Goal: Task Accomplishment & Management: Manage account settings

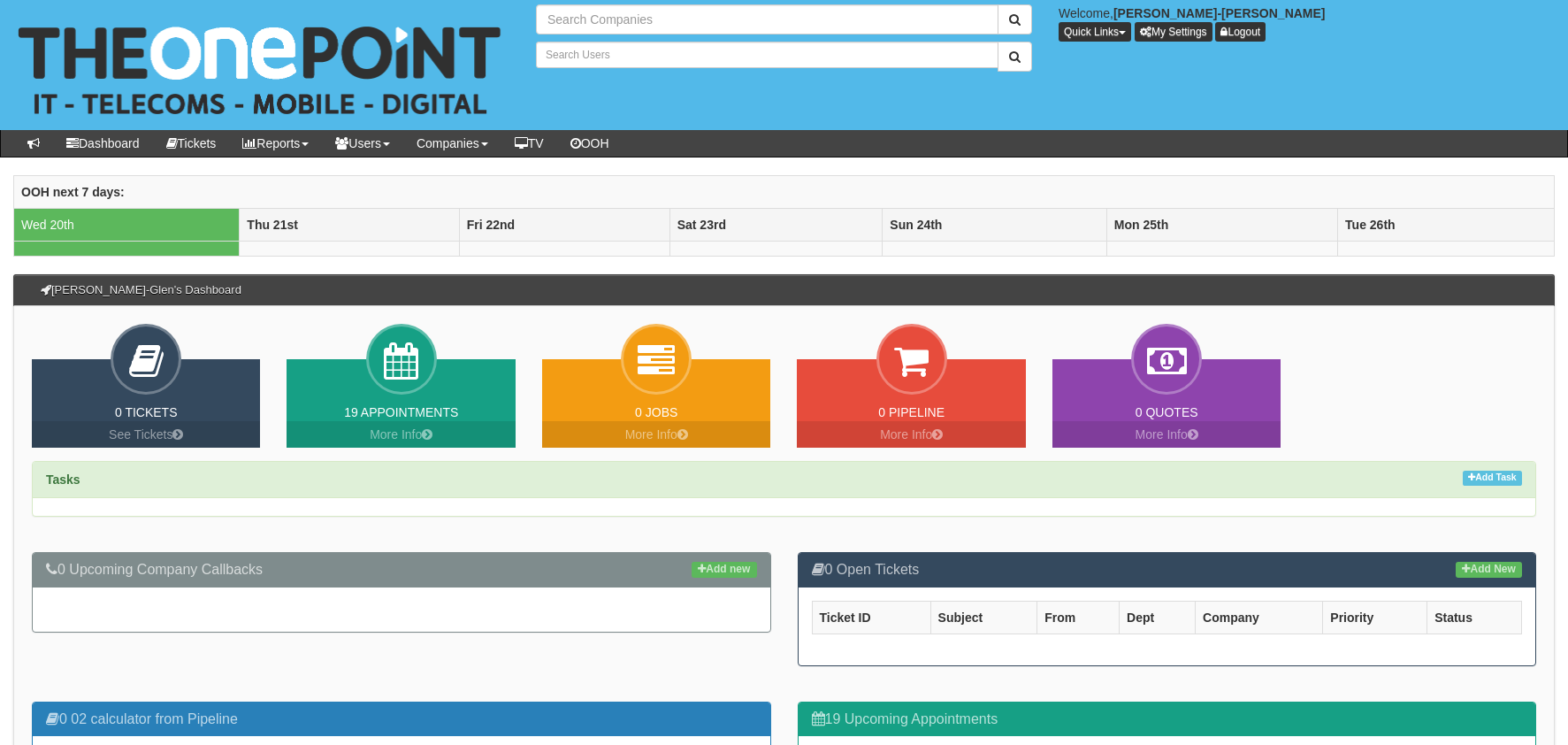
type input "Search Companies"
type input "Search Users"
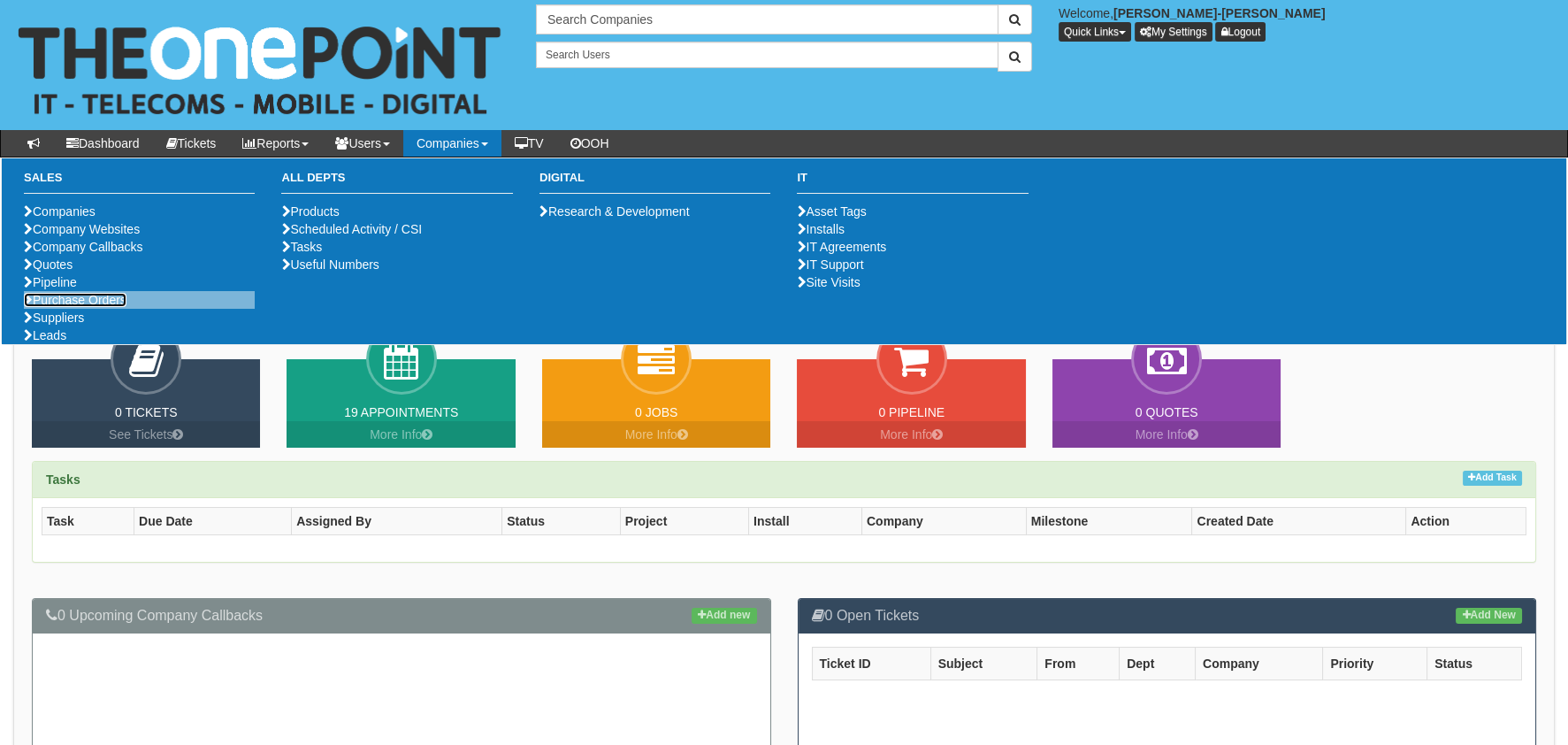
click at [50, 307] on link "Purchase Orders" at bounding box center [75, 299] width 103 height 14
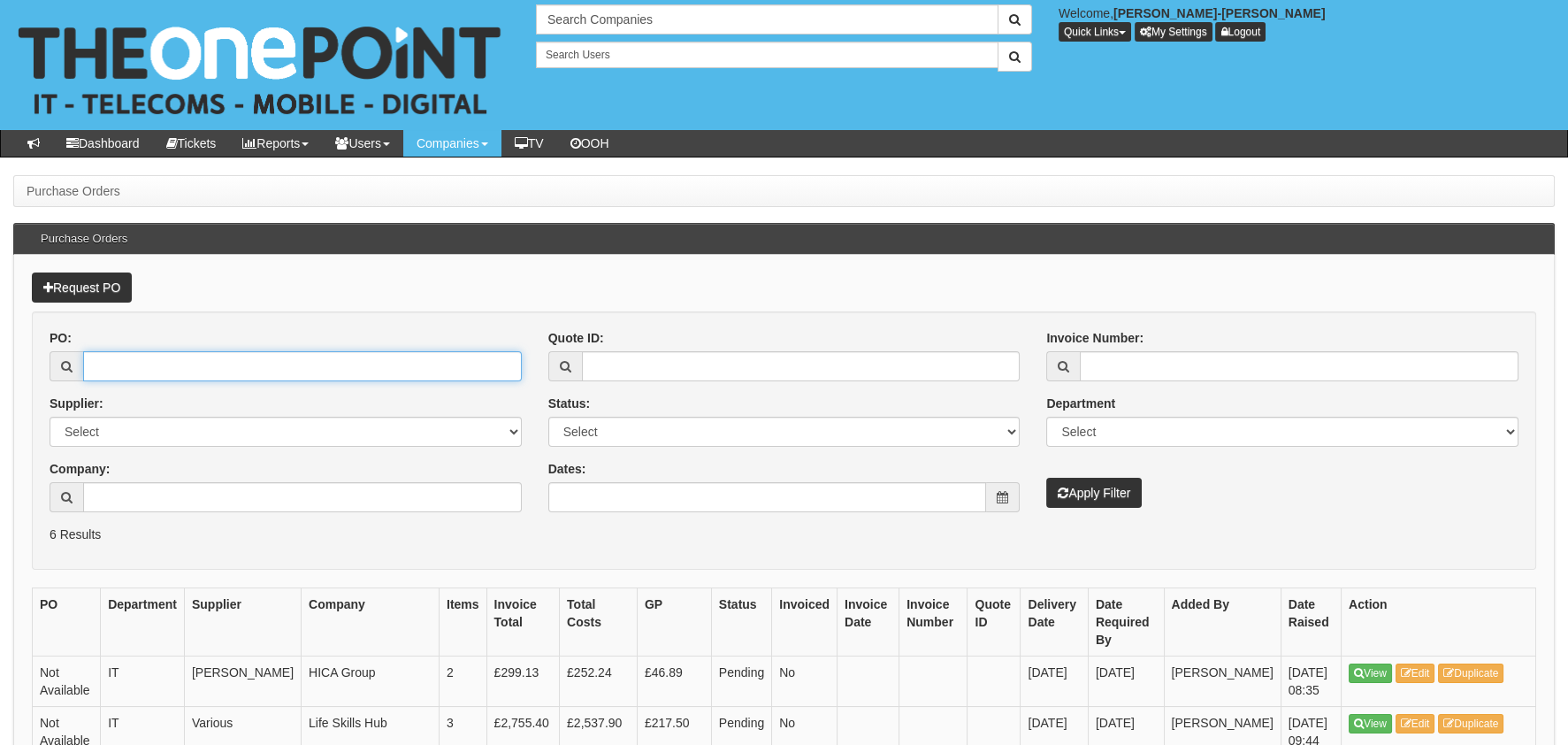
click at [328, 375] on input "PO:" at bounding box center [302, 366] width 438 height 30
paste input "19328"
type input "19328"
click at [1087, 480] on button "Apply Filter" at bounding box center [1094, 492] width 95 height 30
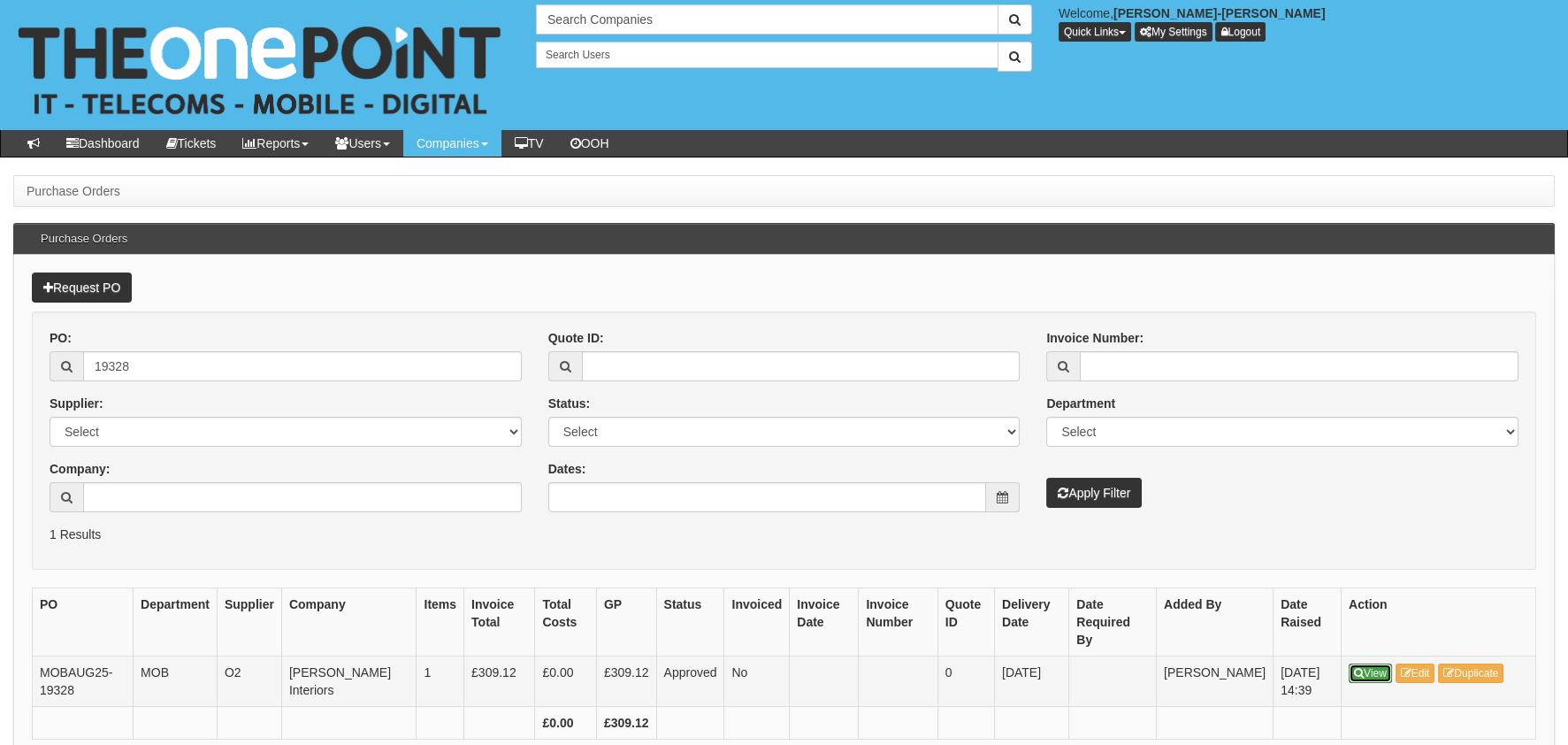
click at [1368, 664] on link "View" at bounding box center [1370, 673] width 43 height 19
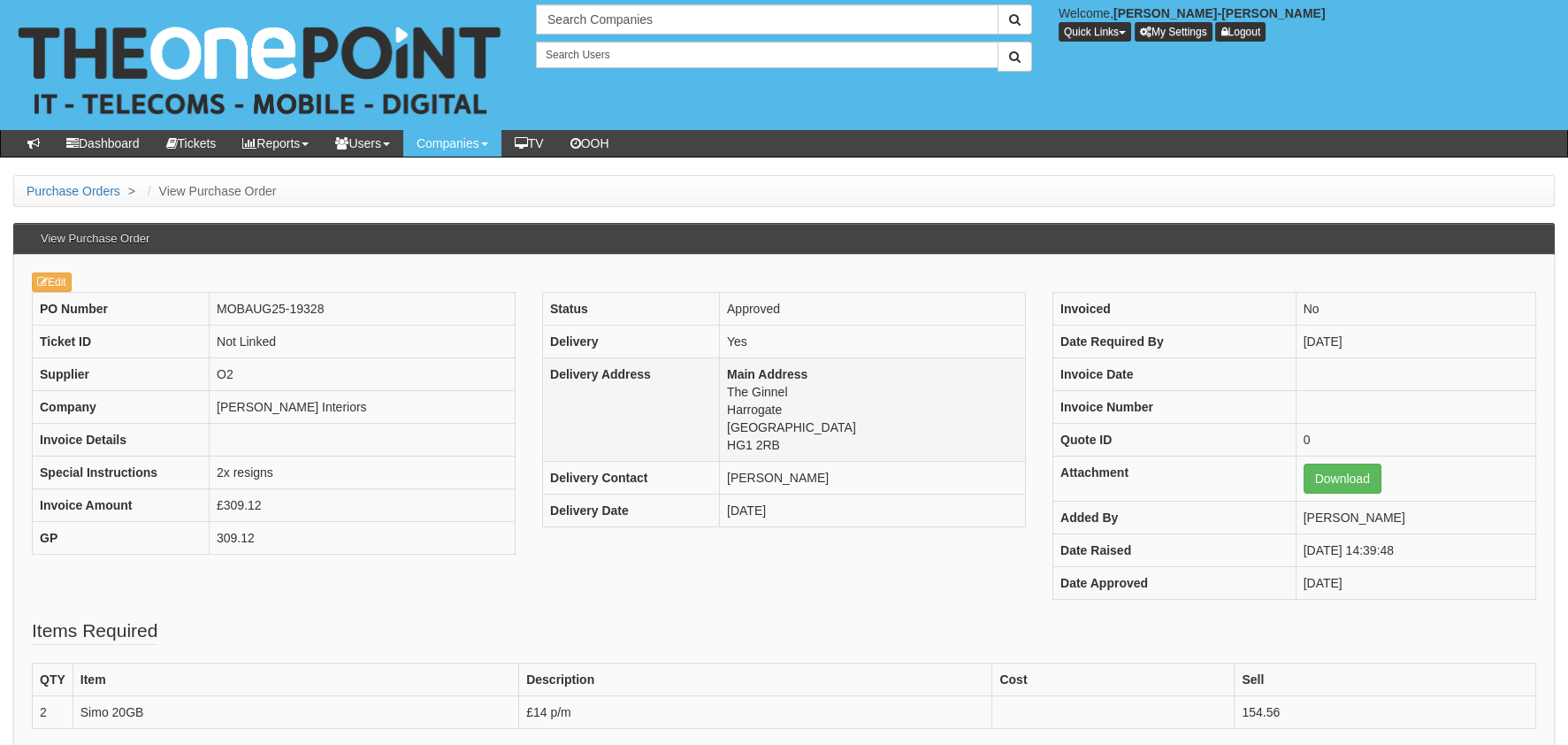
click at [759, 441] on td "Main Address The Ginnel Harrogate North Yorkshire HG1 2RB" at bounding box center [872, 409] width 306 height 103
click at [762, 443] on td "Main Address The Ginnel Harrogate North Yorkshire HG1 2RB" at bounding box center [872, 409] width 306 height 103
click at [763, 443] on td "Main Address The Ginnel Harrogate North Yorkshire HG1 2RB" at bounding box center [872, 409] width 306 height 103
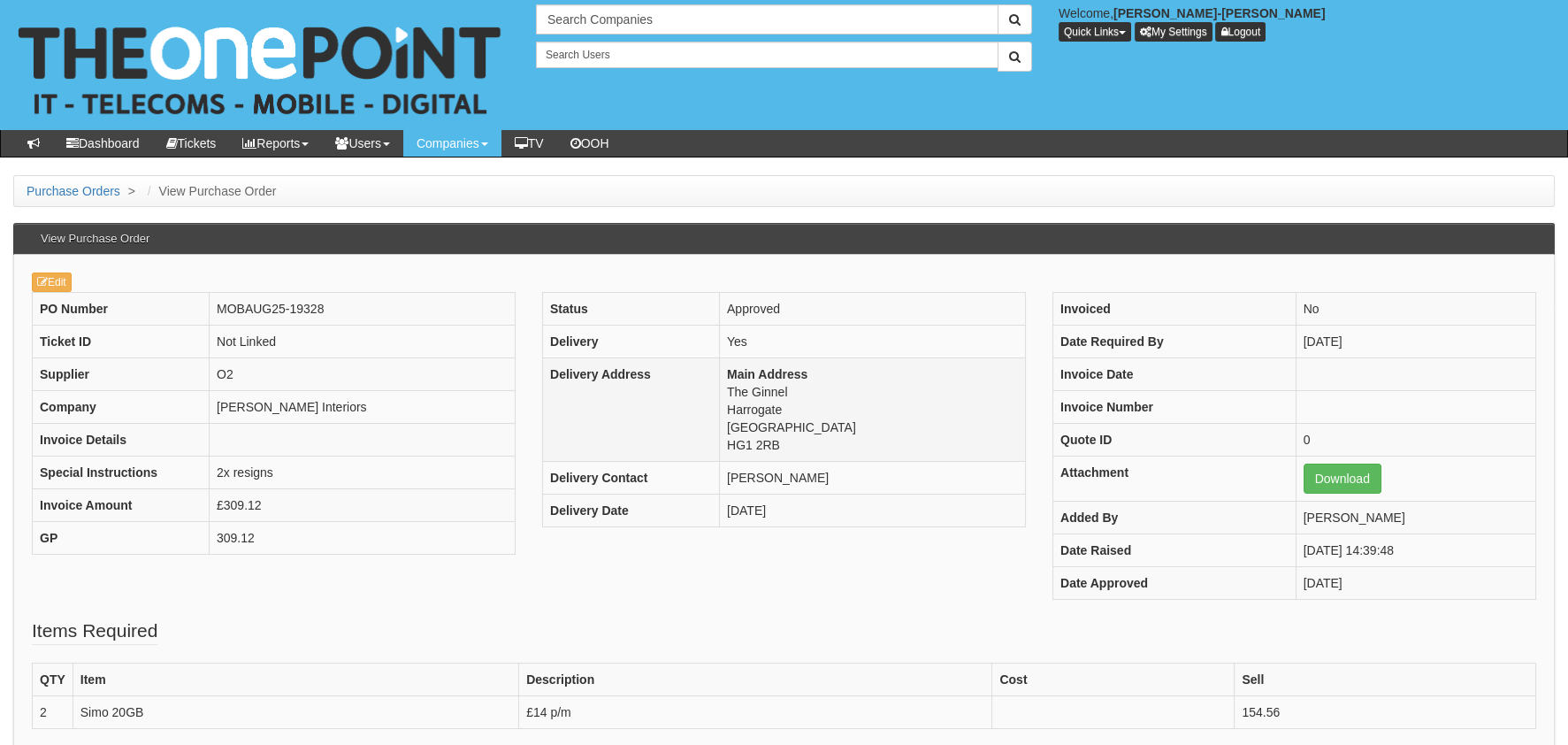
drag, startPoint x: 763, startPoint y: 443, endPoint x: 727, endPoint y: 446, distance: 36.1
click at [724, 444] on td "Main Address The Ginnel Harrogate North Yorkshire HG1 2RB" at bounding box center [872, 409] width 306 height 103
drag, startPoint x: 767, startPoint y: 448, endPoint x: 729, endPoint y: 448, distance: 38.0
click at [729, 448] on td "Main Address The Ginnel Harrogate North Yorkshire HG1 2RB" at bounding box center [872, 409] width 306 height 103
copy td "HG1 2RB"
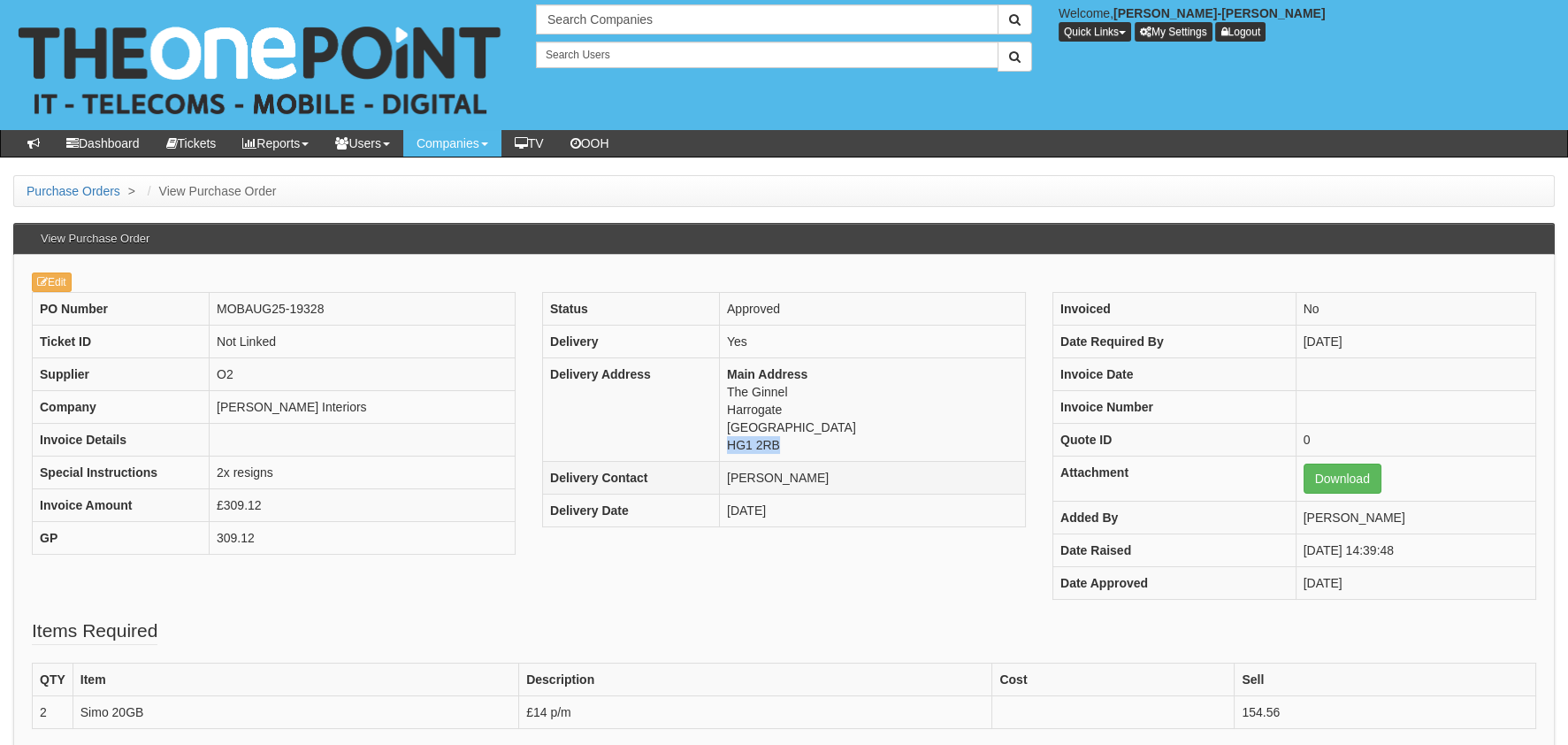
drag, startPoint x: 839, startPoint y: 484, endPoint x: 723, endPoint y: 483, distance: 116.0
click at [723, 483] on td "[PERSON_NAME]" at bounding box center [872, 478] width 306 height 33
copy td "[PERSON_NAME]"
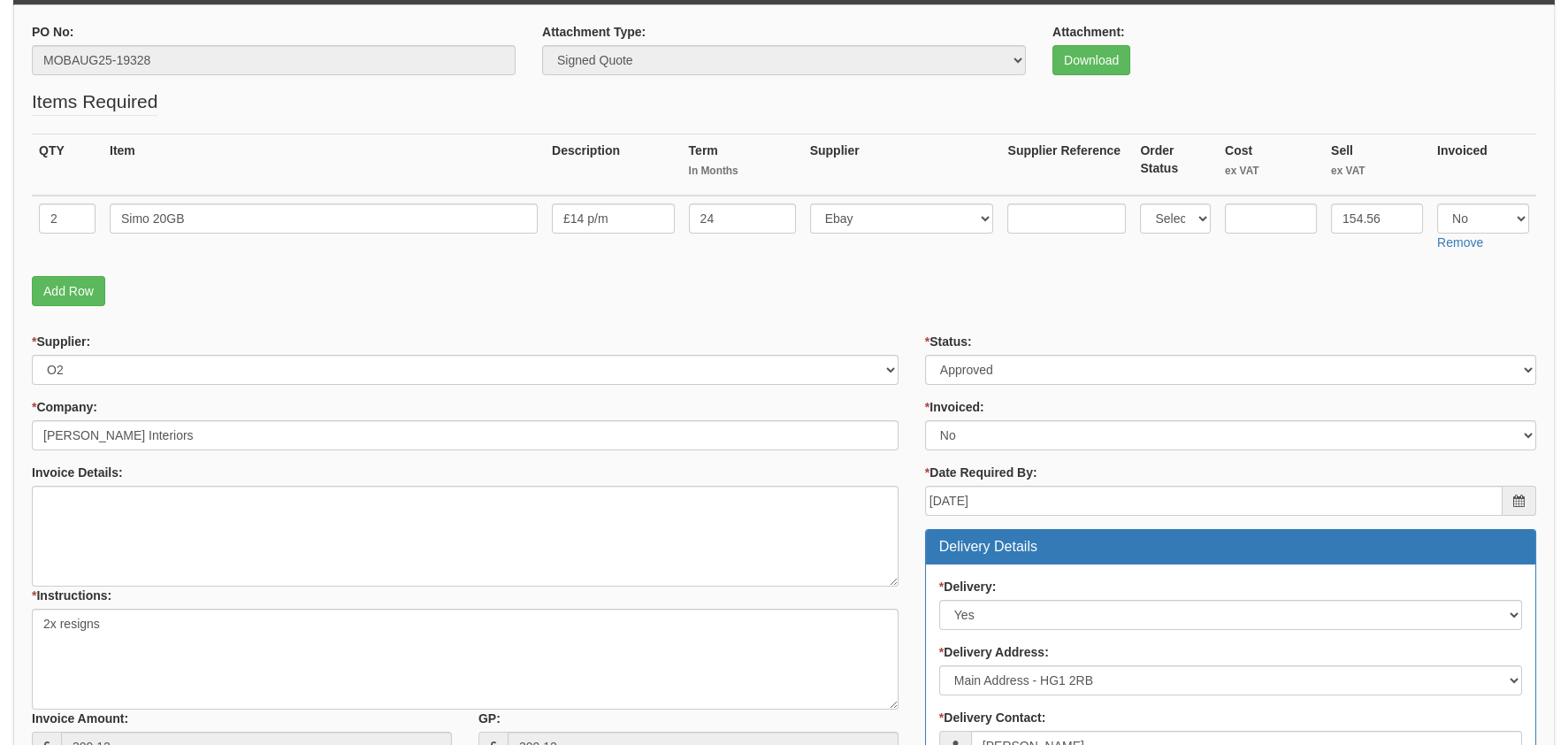
scroll to position [265, 0]
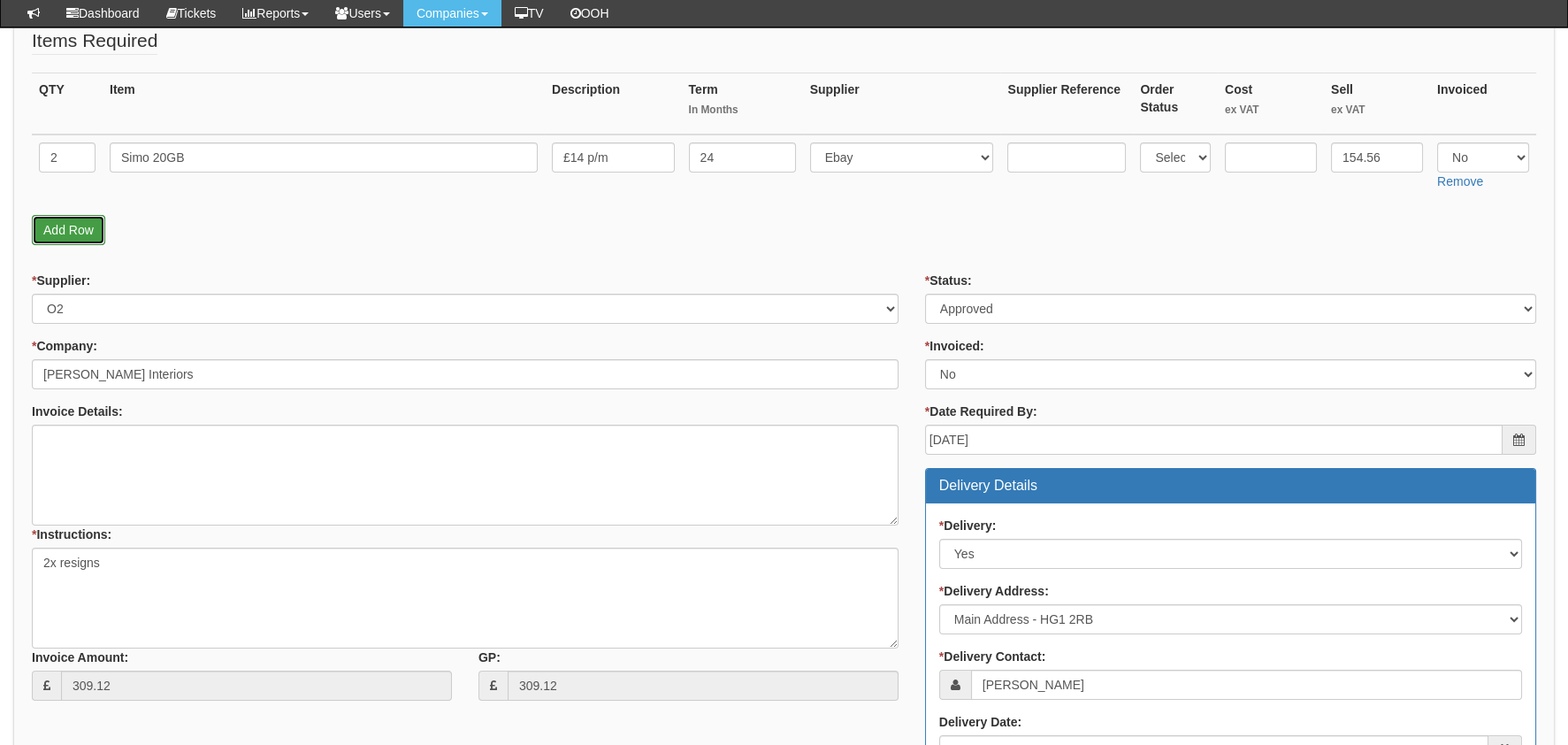
click at [59, 215] on link "Add Row" at bounding box center [69, 230] width 73 height 30
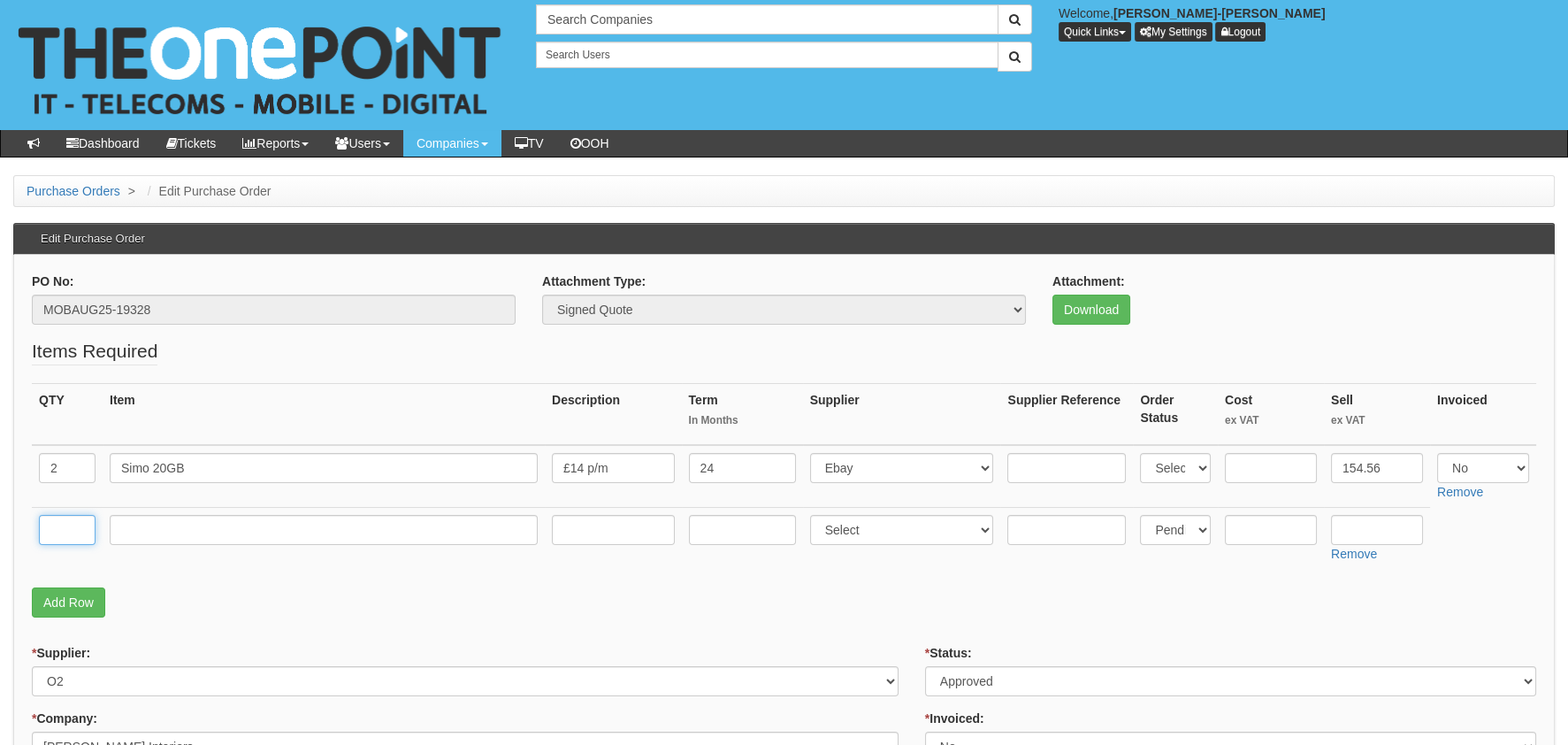
click at [68, 516] on input "text" at bounding box center [68, 529] width 57 height 30
type input "1"
click at [176, 527] on input "text" at bounding box center [324, 529] width 428 height 30
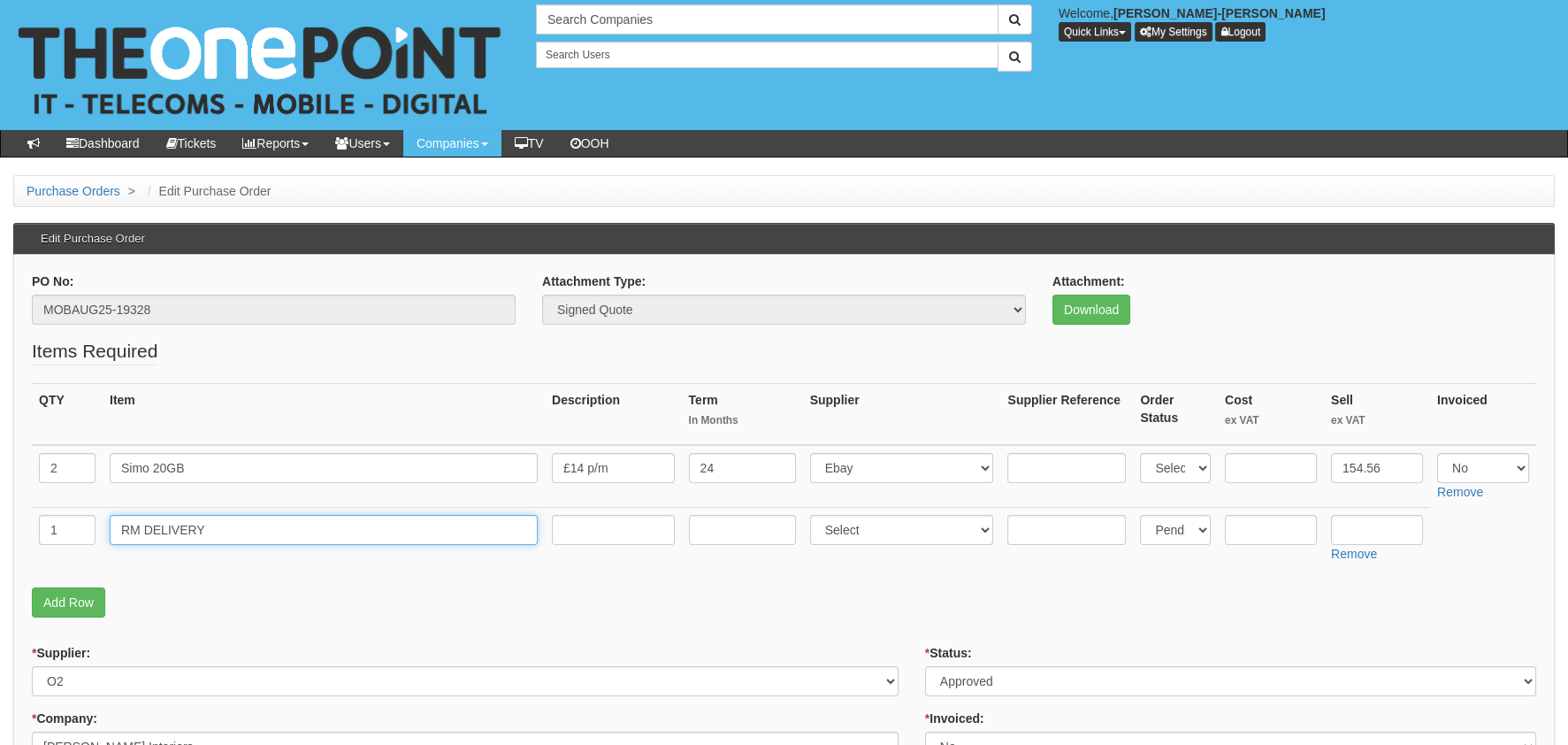
type input "RM DELIVERY"
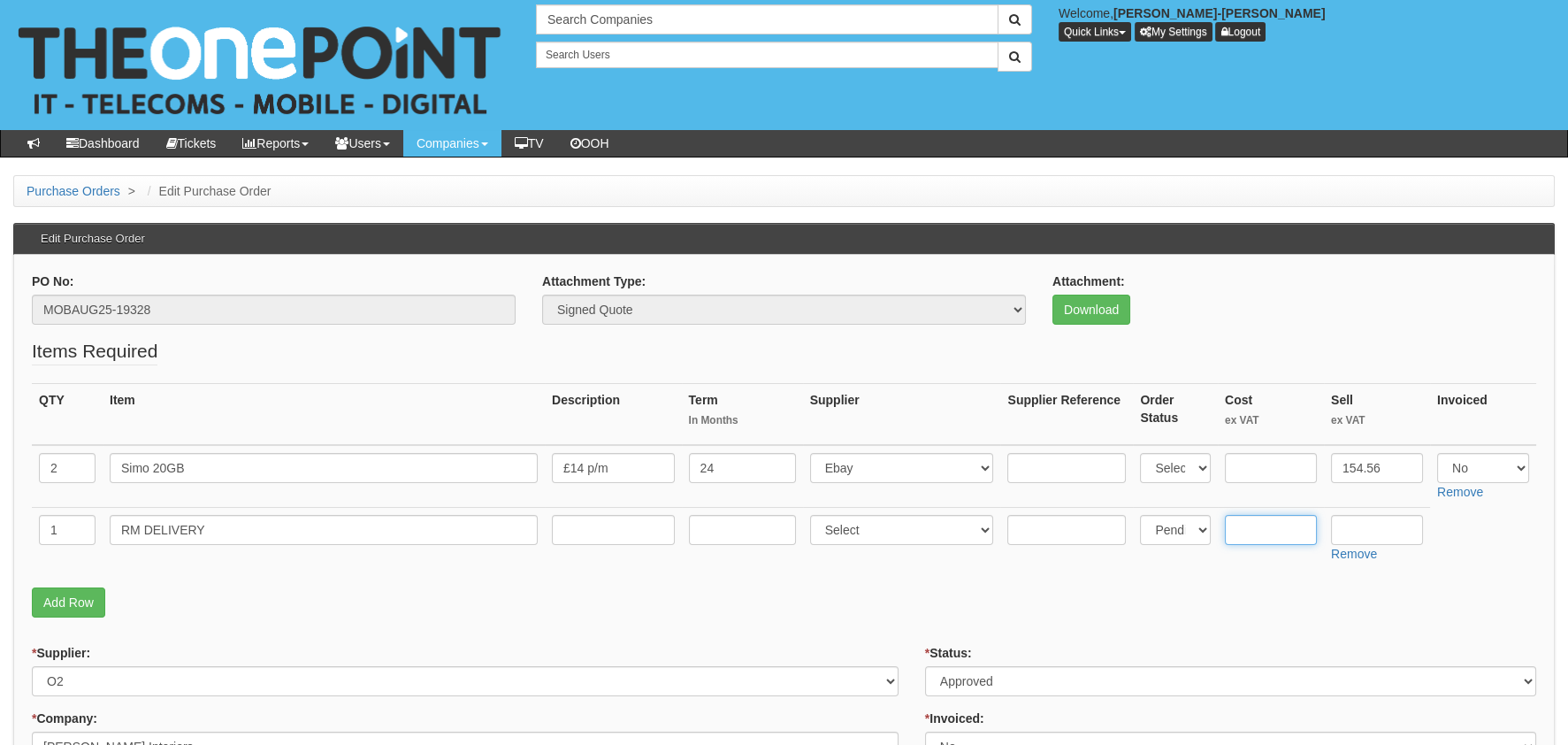
click at [1247, 518] on input "text" at bounding box center [1271, 529] width 92 height 30
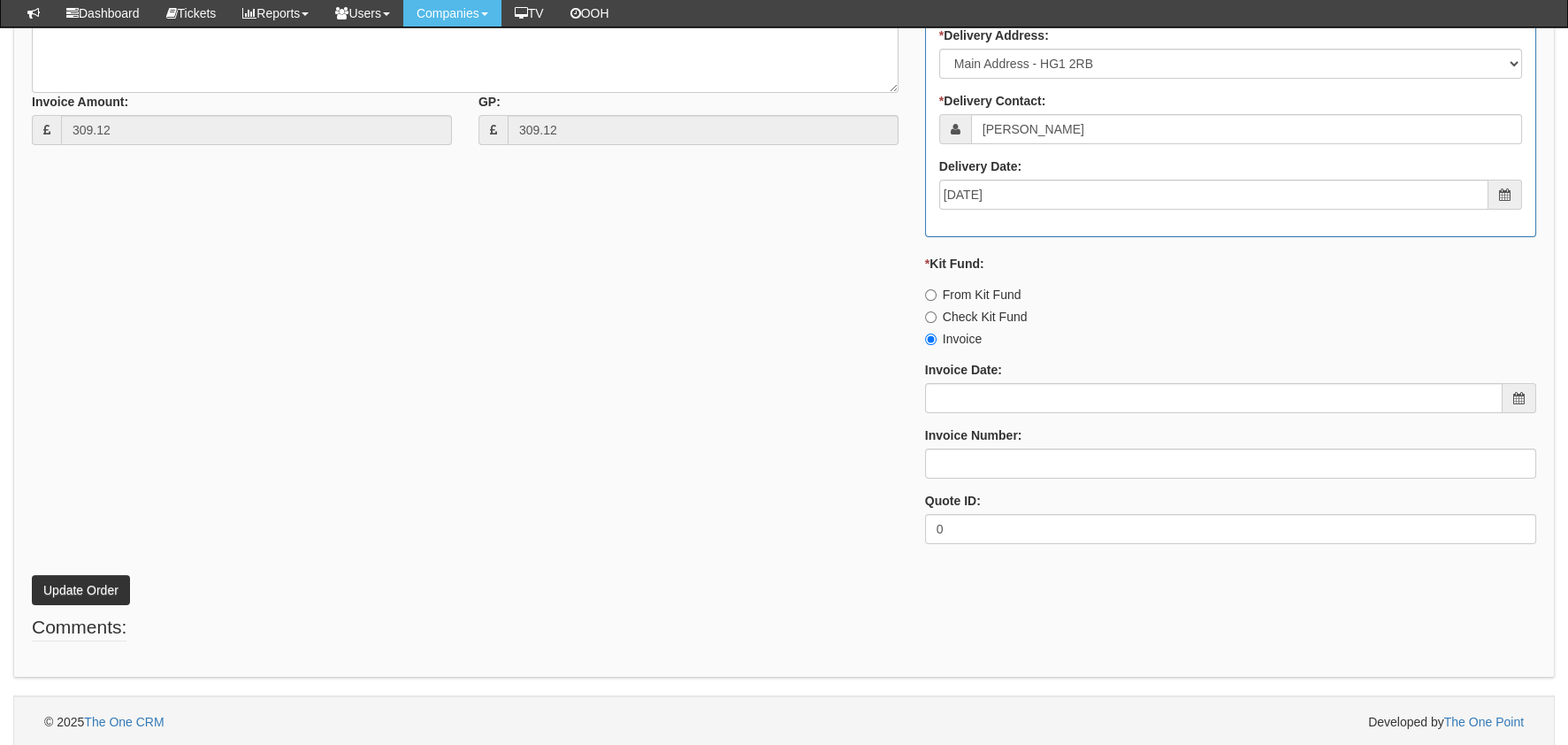
scroll to position [883, 0]
type input "3.07"
click at [78, 586] on button "Update Order" at bounding box center [81, 588] width 98 height 30
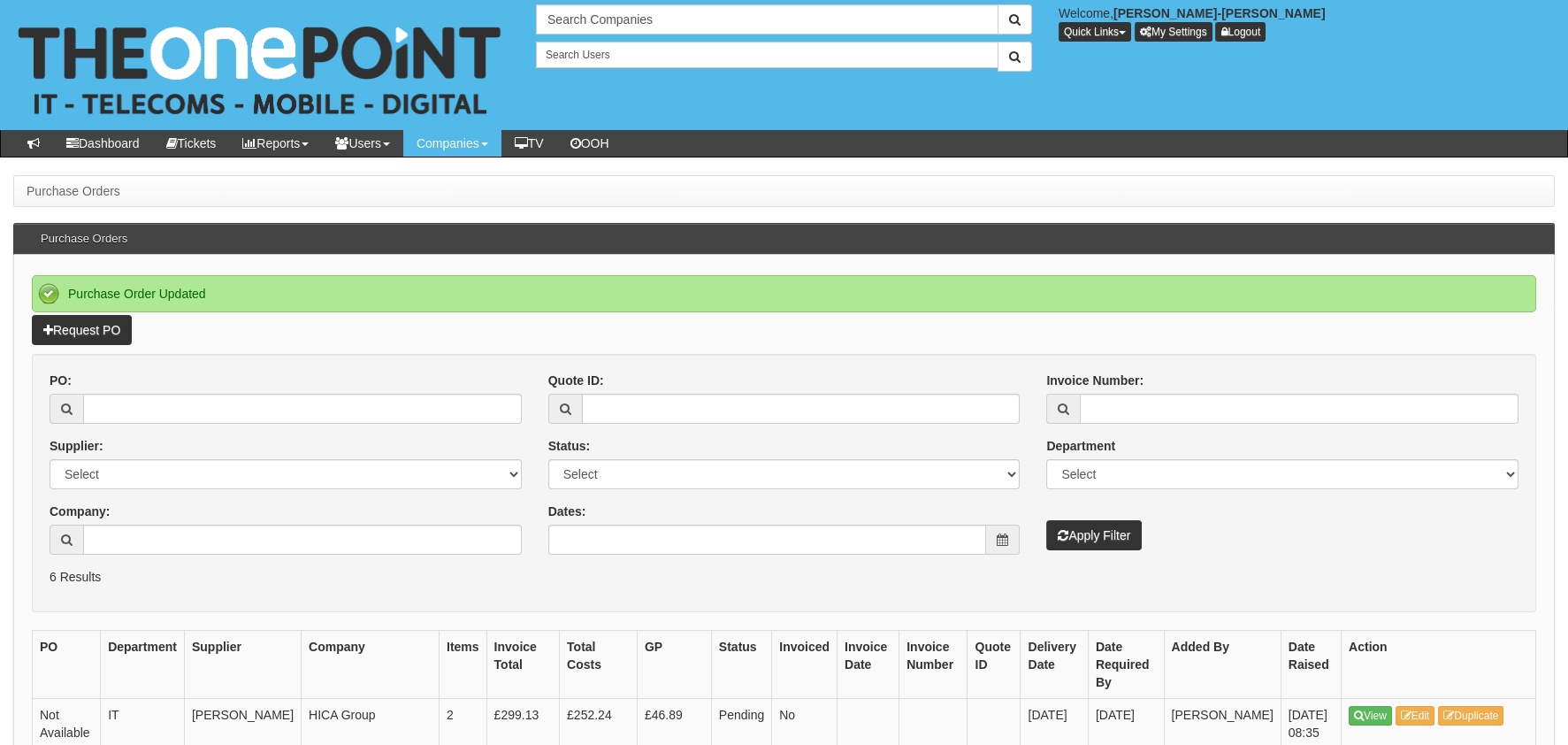
drag, startPoint x: 217, startPoint y: 387, endPoint x: 249, endPoint y: 385, distance: 32.1
click at [223, 385] on div "PO:" at bounding box center [286, 397] width 472 height 52
click at [297, 391] on div "PO:" at bounding box center [286, 397] width 472 height 52
click at [325, 411] on input "PO:" at bounding box center [302, 408] width 438 height 30
paste input "19321"
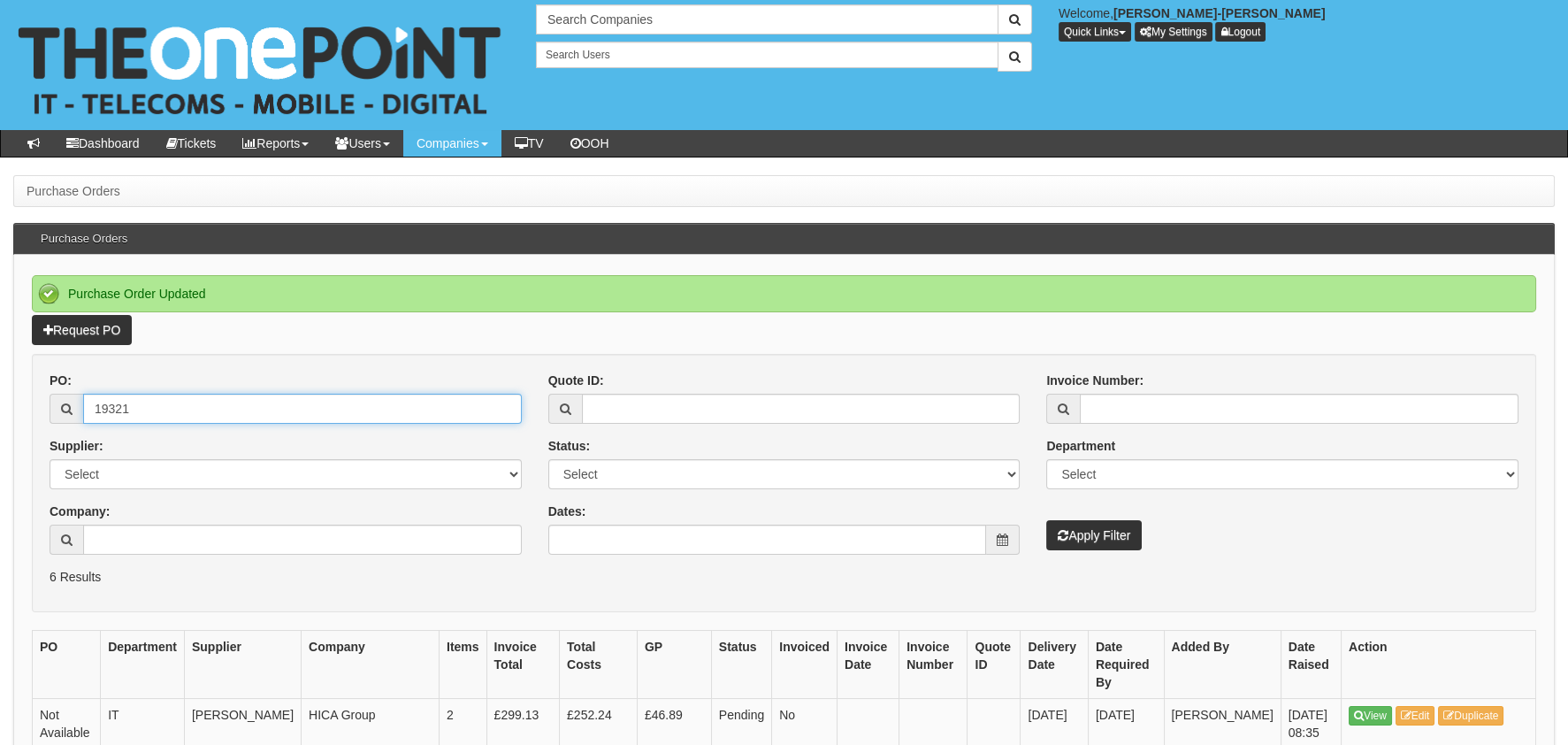
type input "19321"
click at [1044, 535] on div "Invoice Number: Department Select Mobiles IT Telecoms Marketing Digital Interna…" at bounding box center [1282, 460] width 499 height 178
click at [1119, 549] on div "PO: 19321 Supplier: Select 123 REG.co.uk 1Password 3 4Gon AA Jones Electric Ltd…" at bounding box center [784, 470] width 1496 height 197
click at [1119, 541] on button "Apply Filter" at bounding box center [1094, 534] width 95 height 30
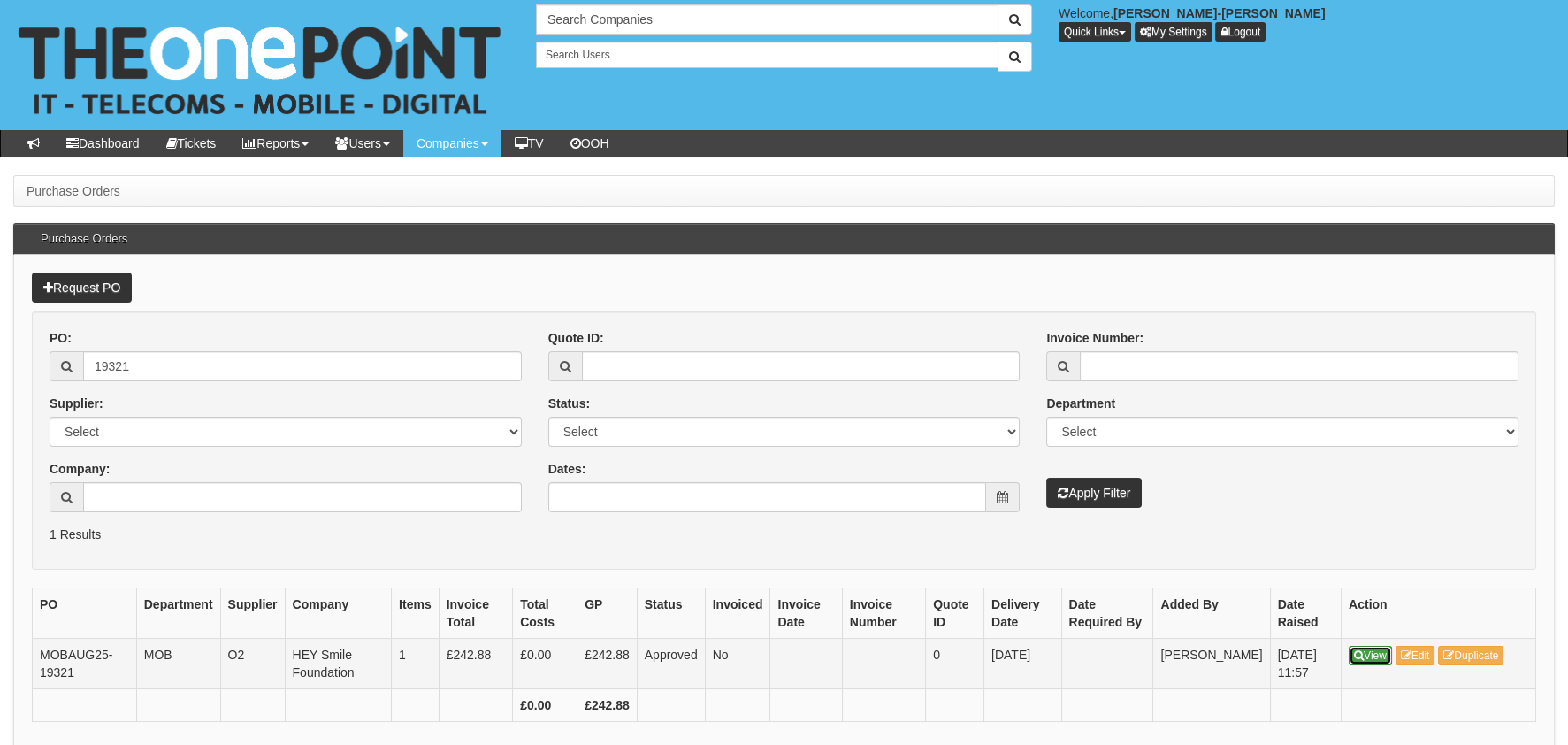
click at [1357, 652] on icon at bounding box center [1359, 655] width 10 height 11
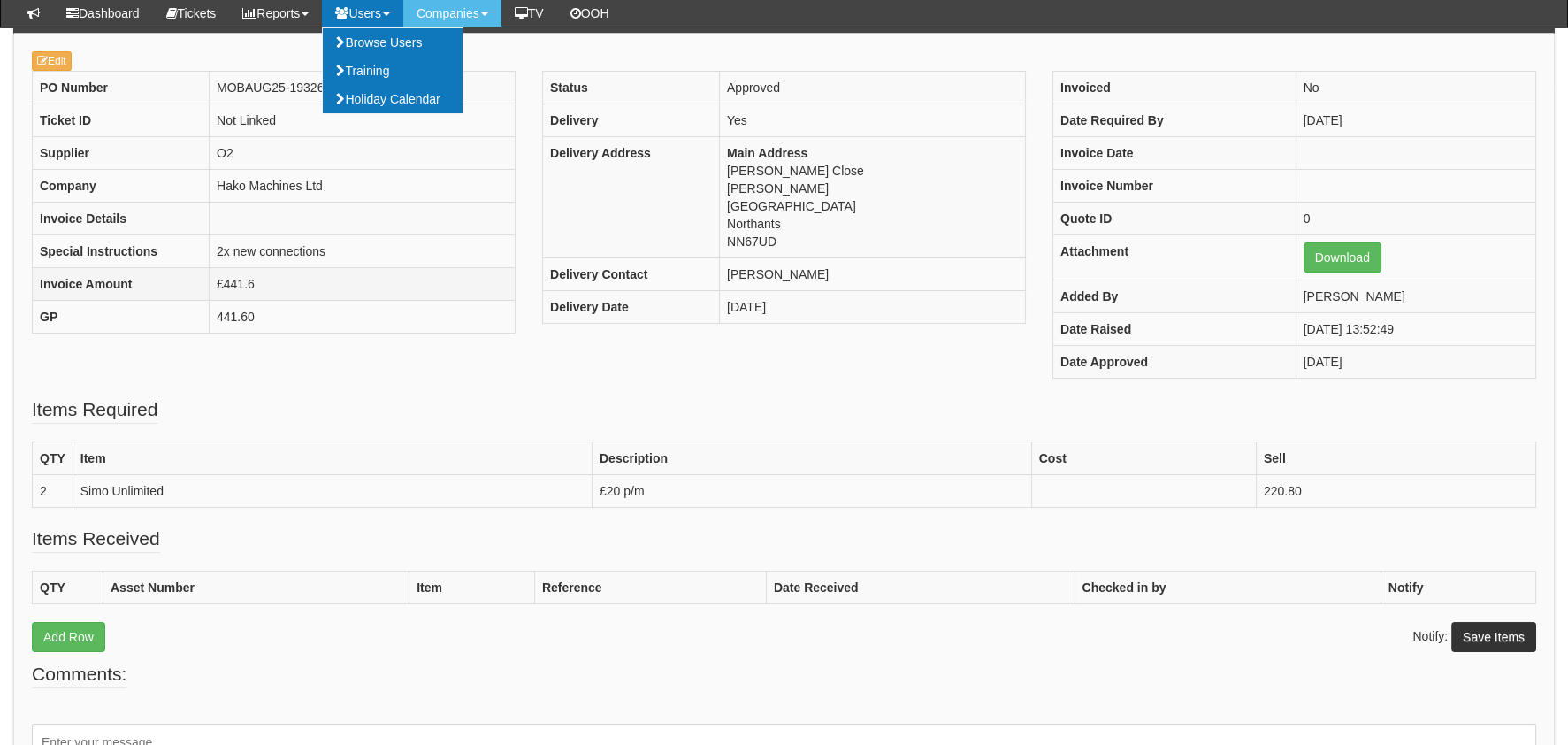
scroll to position [176, 0]
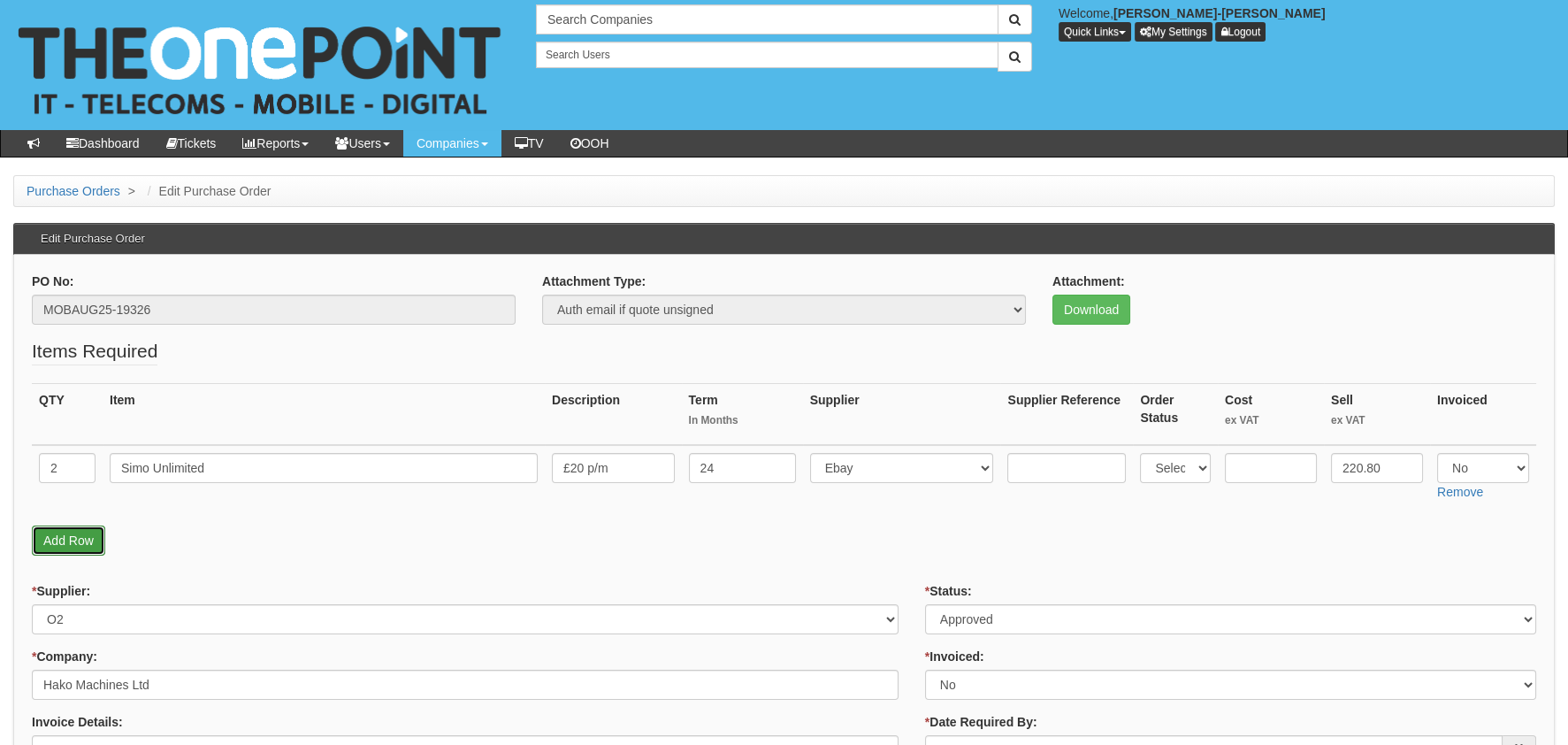
click at [53, 526] on link "Add Row" at bounding box center [69, 540] width 73 height 30
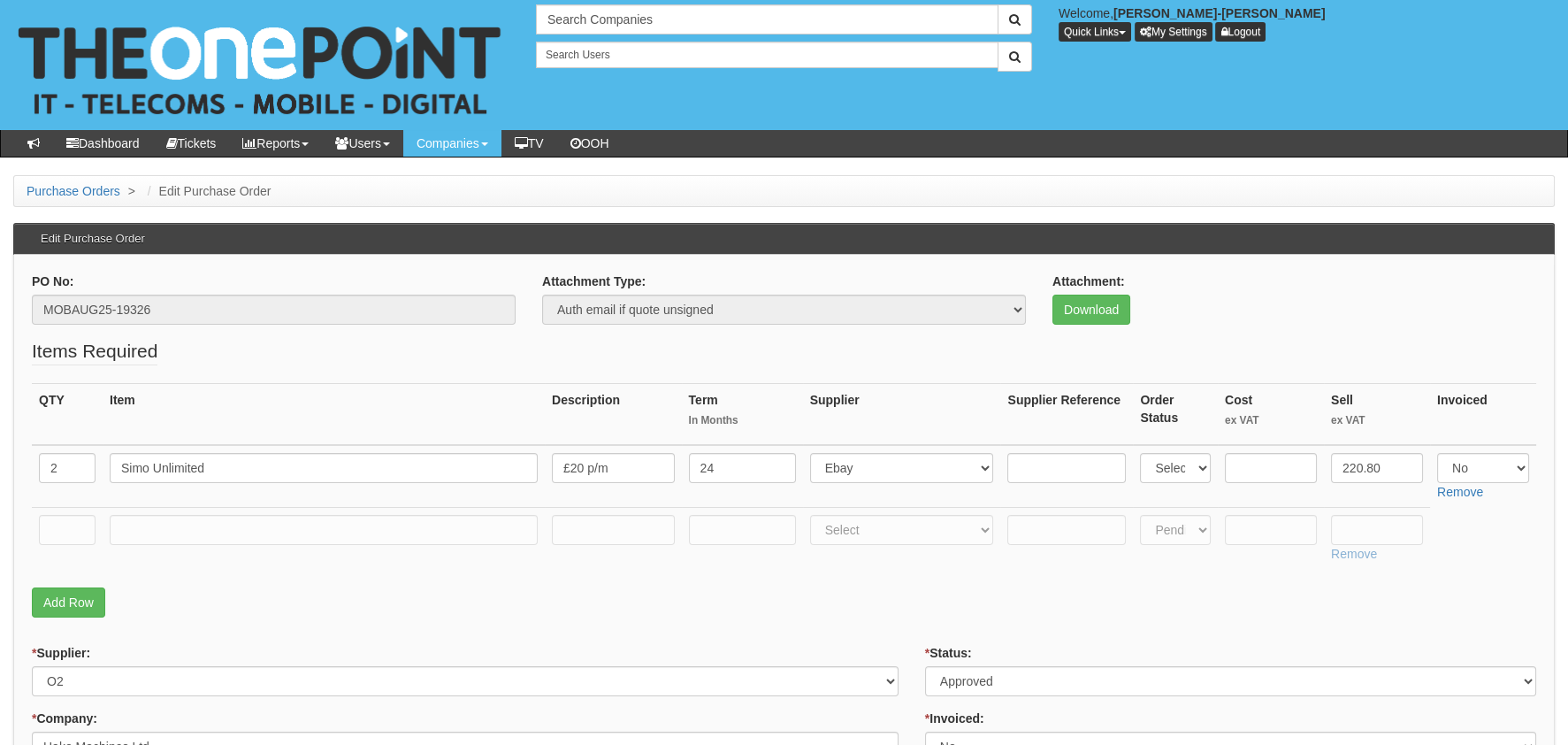
click at [70, 562] on td at bounding box center [67, 539] width 70 height 63
click at [66, 531] on input "text" at bounding box center [68, 529] width 57 height 30
type input "1"
click at [147, 524] on input "text" at bounding box center [324, 529] width 428 height 30
type input "E"
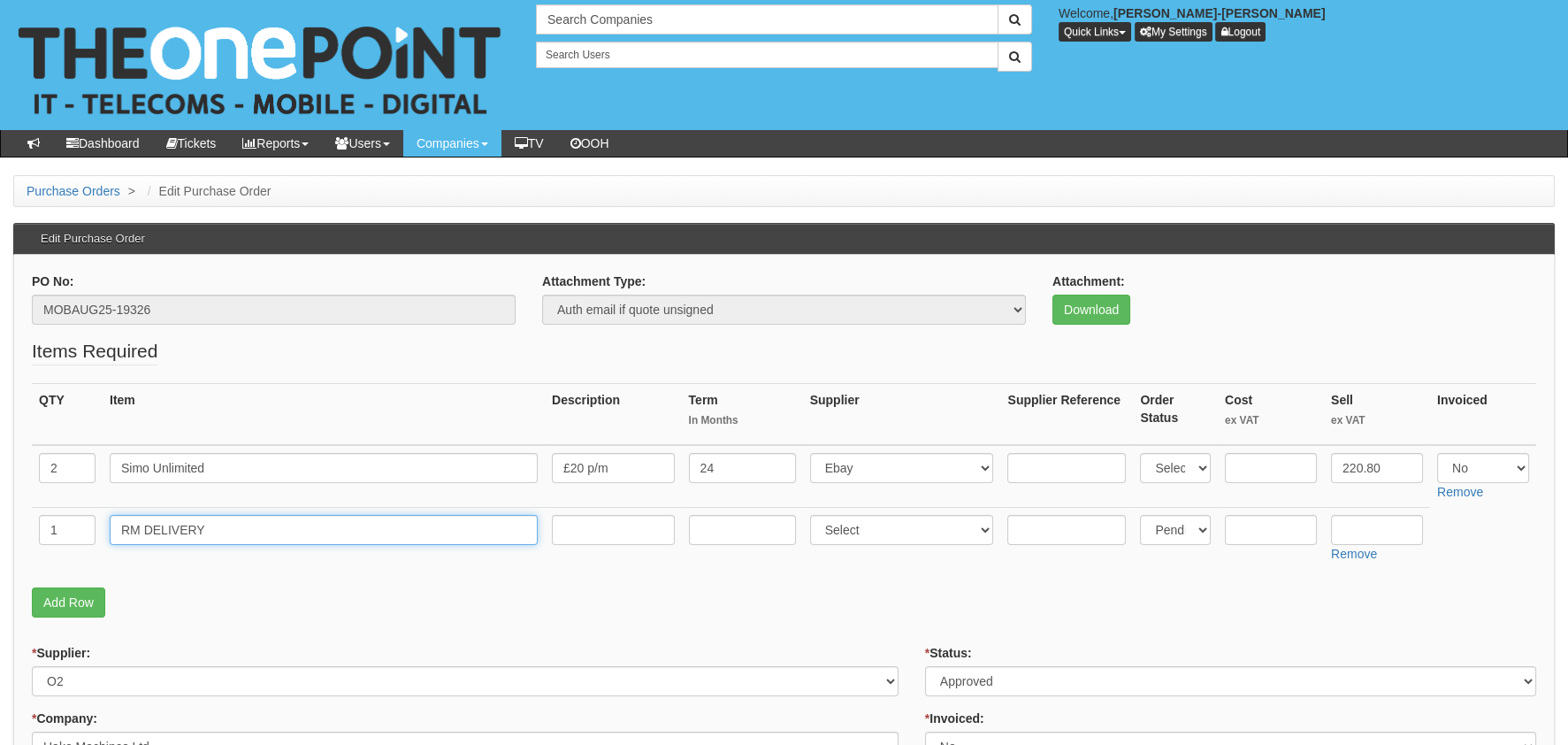
type input "RM DELIVERY"
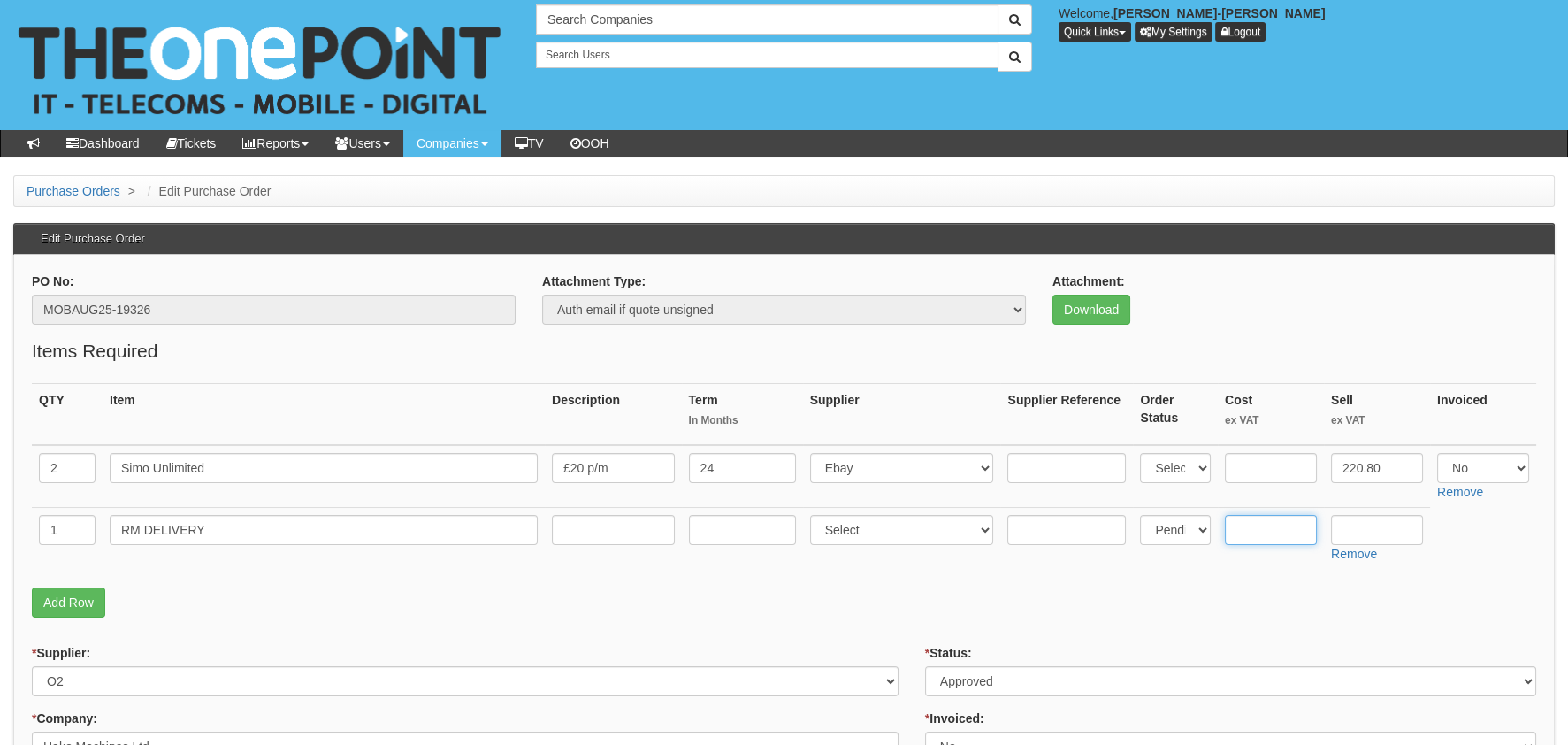
click at [1251, 518] on input "text" at bounding box center [1271, 529] width 92 height 30
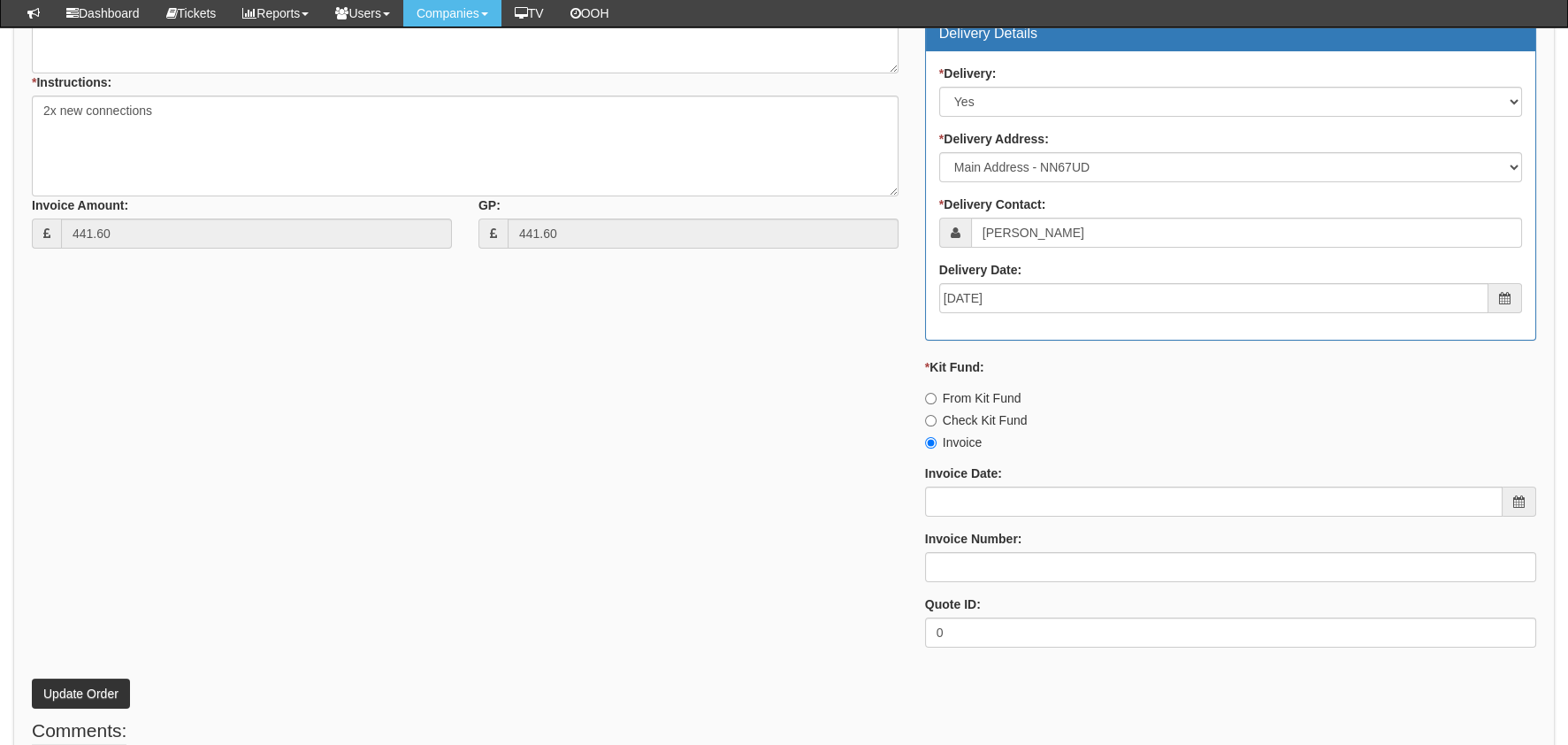
scroll to position [883, 0]
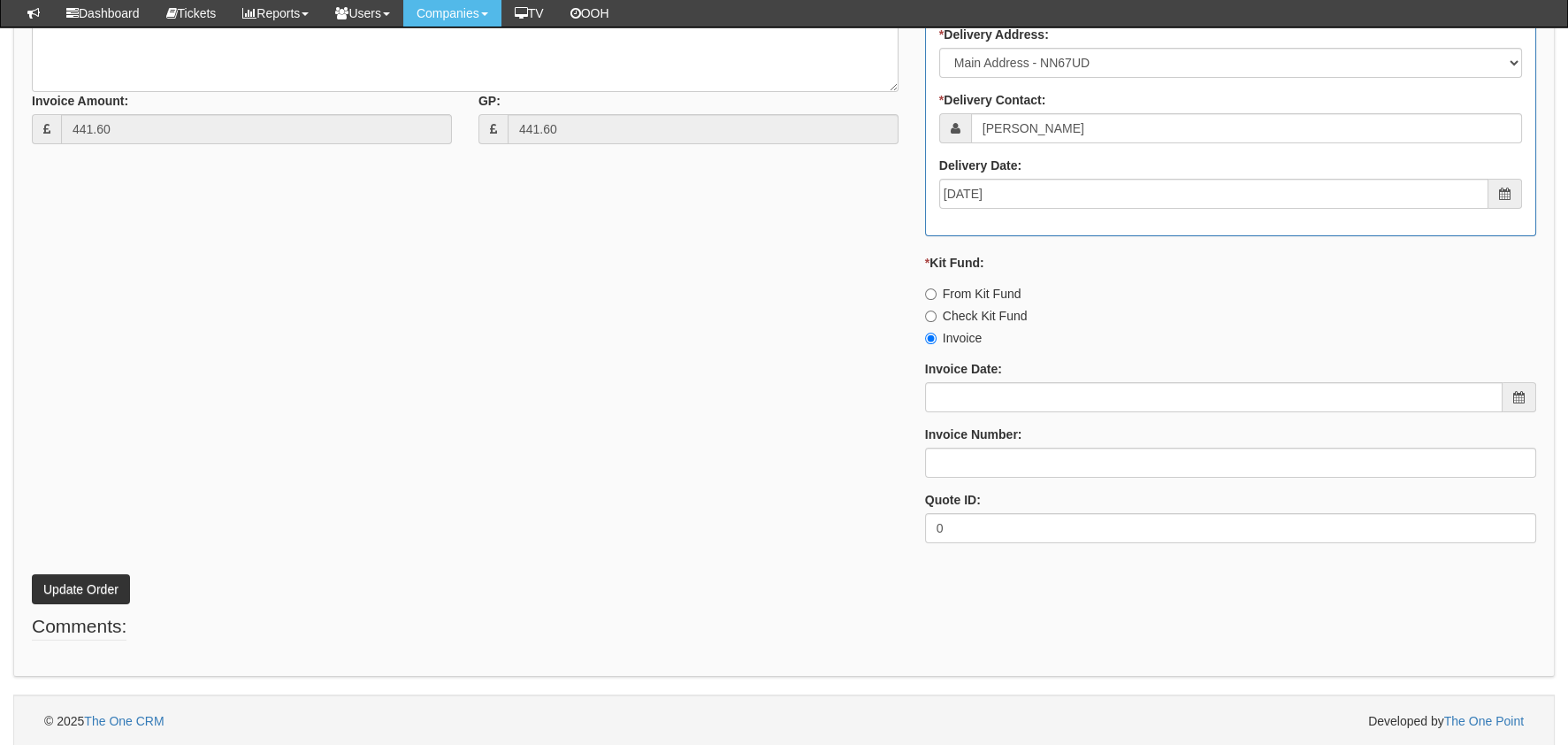
type input "3.07"
click at [81, 579] on button "Update Order" at bounding box center [81, 588] width 98 height 30
